Goal: Check status: Check status

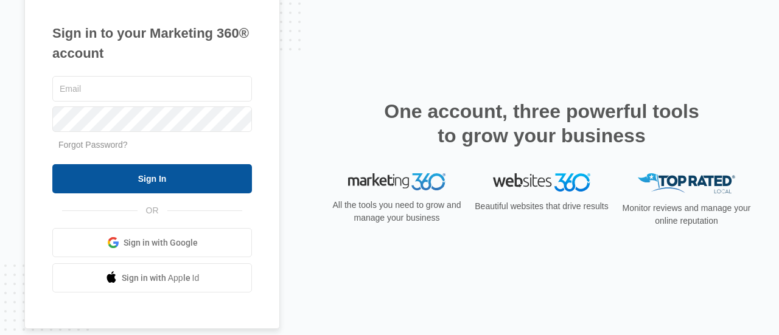
type input "[EMAIL_ADDRESS][DOMAIN_NAME]"
click at [130, 185] on input "Sign In" at bounding box center [152, 178] width 200 height 29
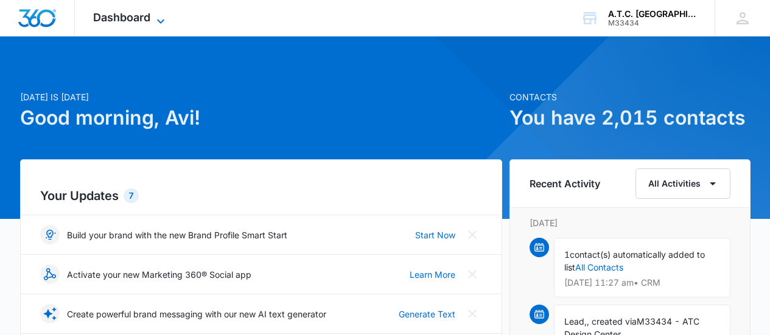
click at [158, 19] on icon at bounding box center [160, 21] width 15 height 15
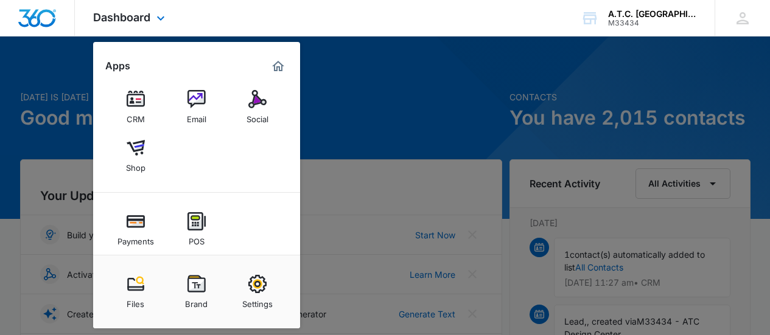
scroll to position [122, 0]
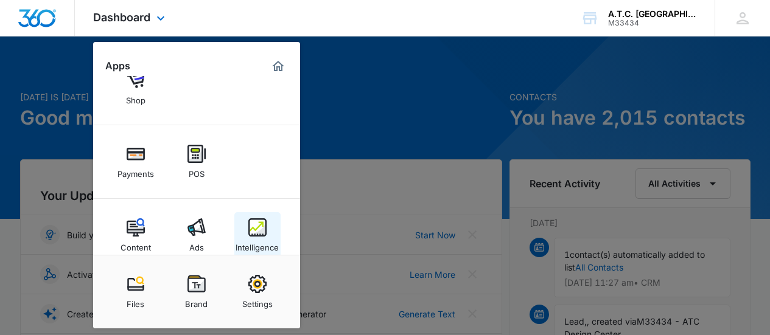
click at [255, 230] on img at bounding box center [257, 227] width 18 height 18
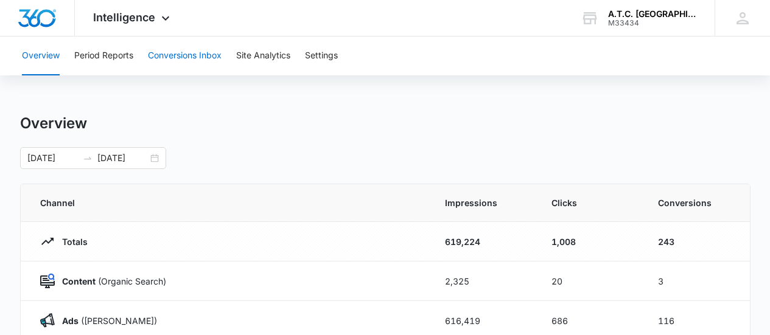
click at [156, 56] on button "Conversions Inbox" at bounding box center [185, 56] width 74 height 39
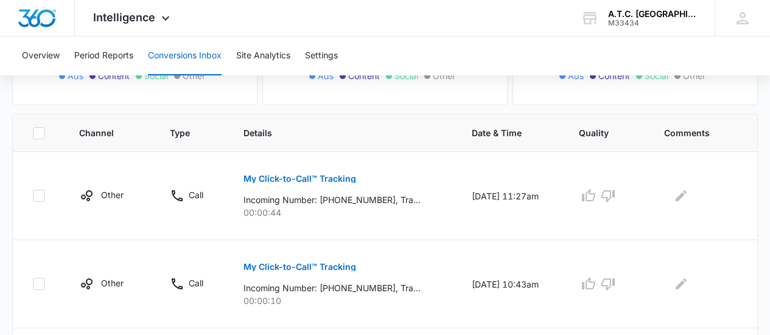
scroll to position [243, 0]
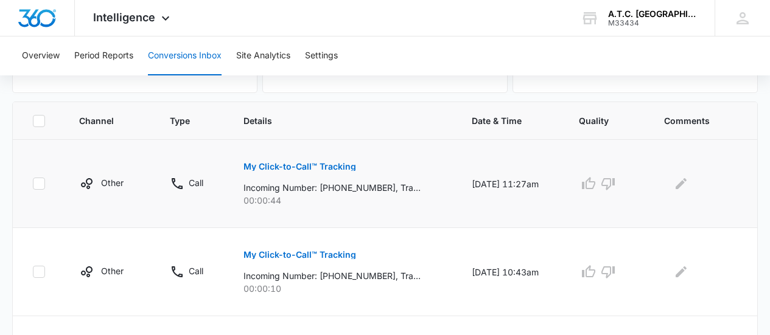
click at [278, 165] on p "My Click-to-Call™ Tracking" at bounding box center [299, 166] width 113 height 9
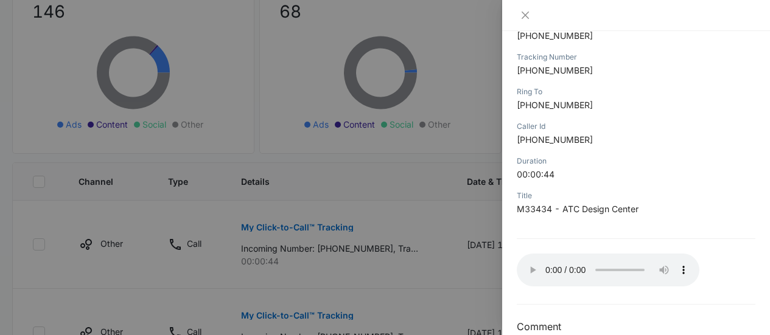
scroll to position [205, 0]
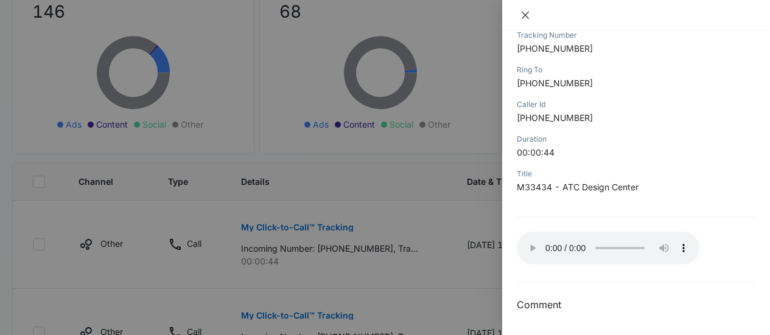
click at [525, 15] on icon "close" at bounding box center [524, 15] width 7 height 7
